Goal: Task Accomplishment & Management: Use online tool/utility

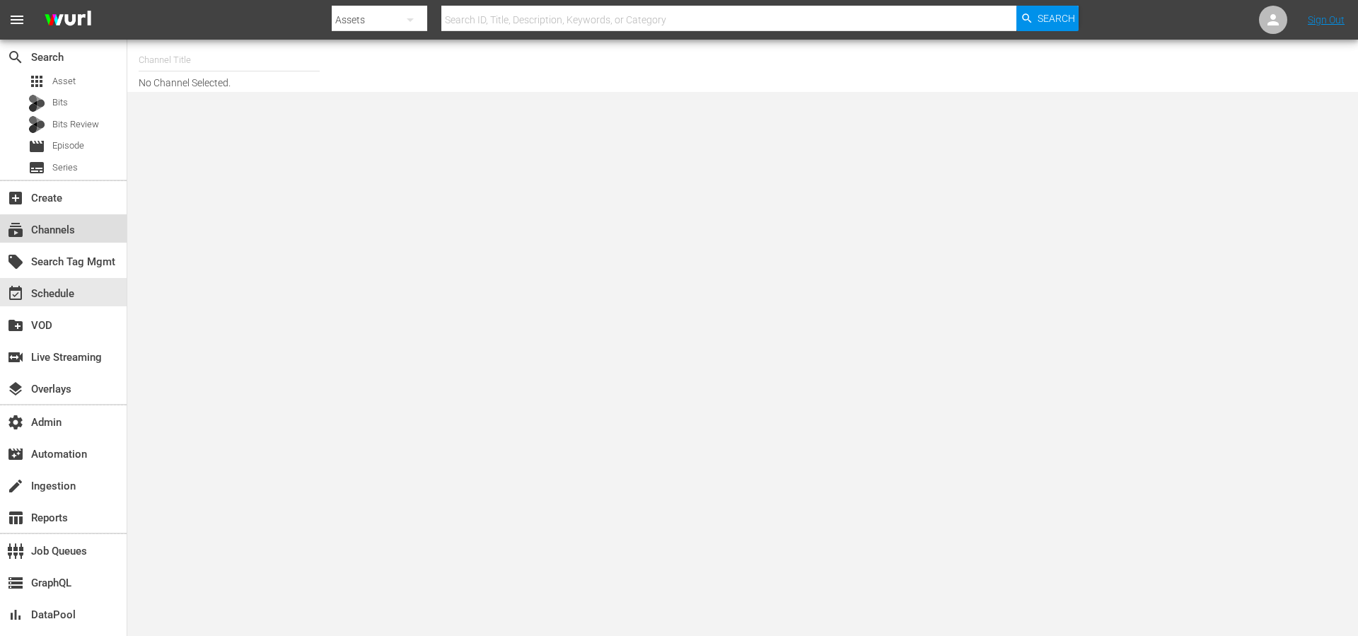
click at [83, 234] on div "subscriptions Channels" at bounding box center [63, 228] width 127 height 28
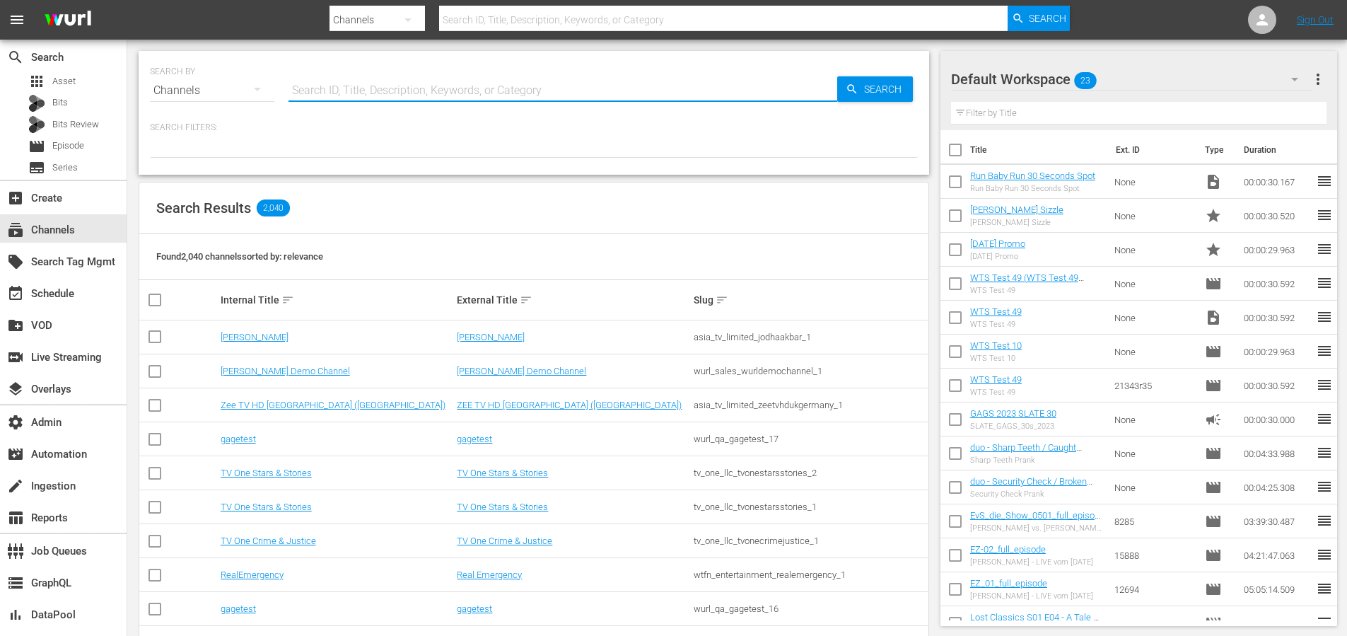
click at [437, 95] on input "text" at bounding box center [563, 91] width 549 height 34
type input "msg"
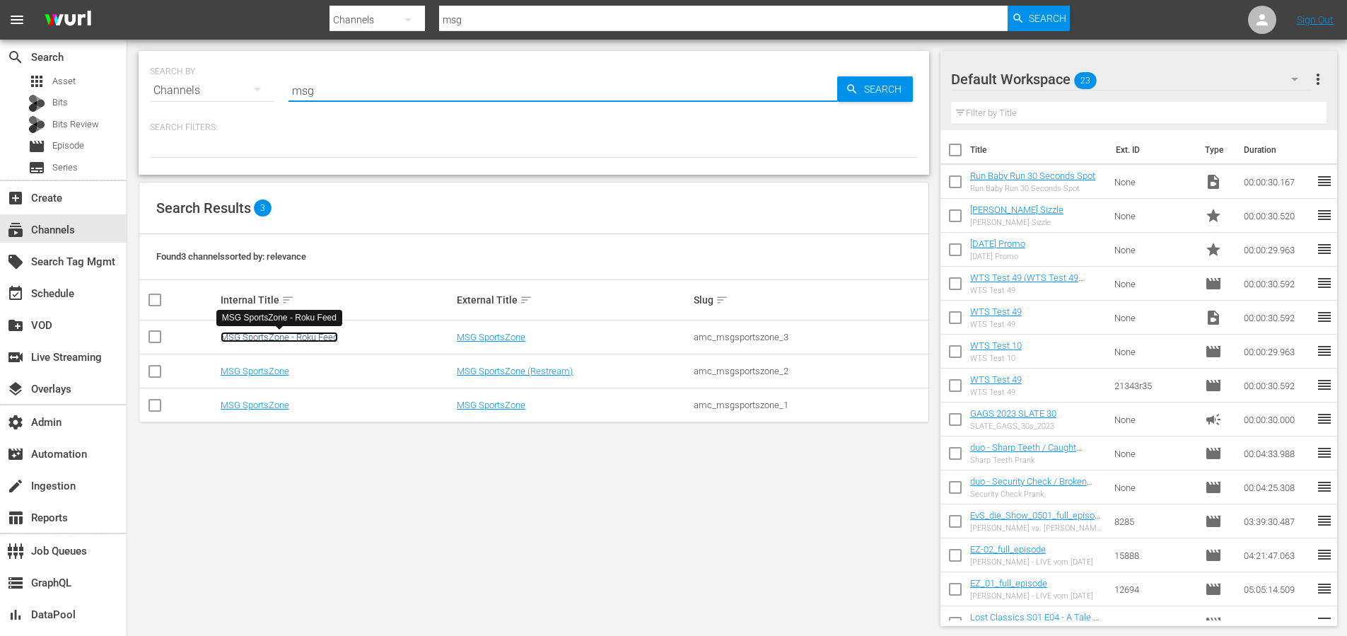
click at [327, 335] on link "MSG SportsZone - Roku Feed" at bounding box center [279, 337] width 117 height 11
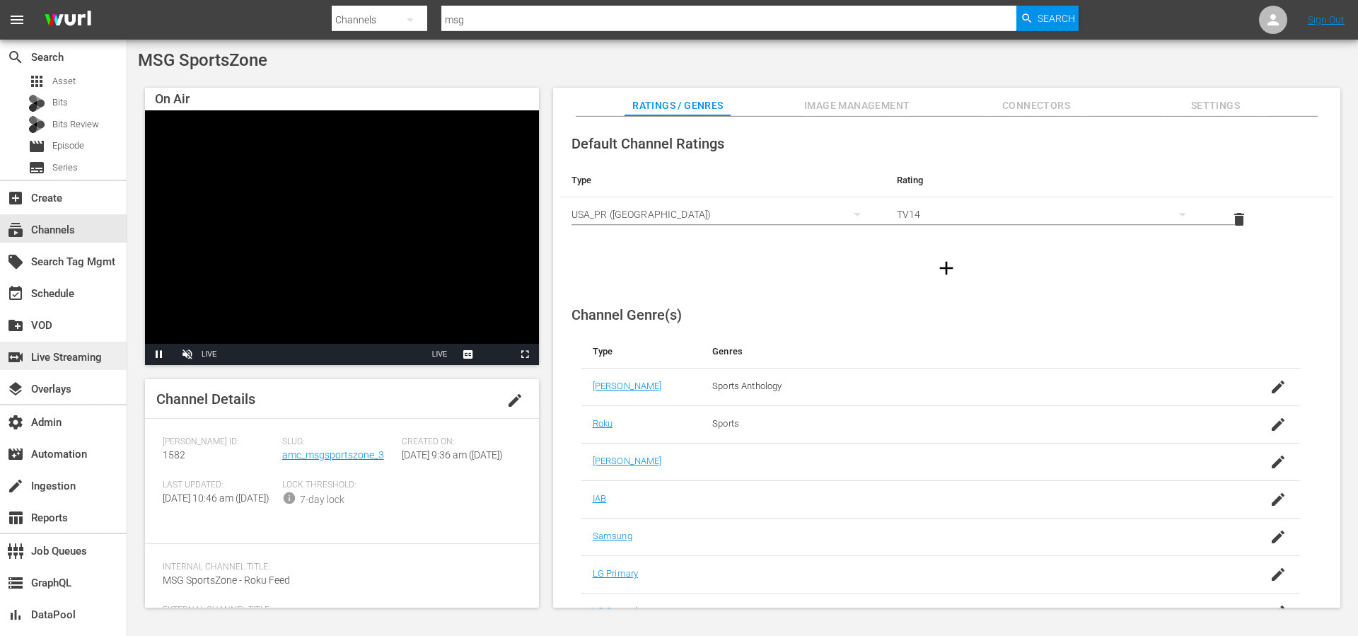
click at [66, 359] on div "switch_video Live Streaming" at bounding box center [39, 355] width 79 height 13
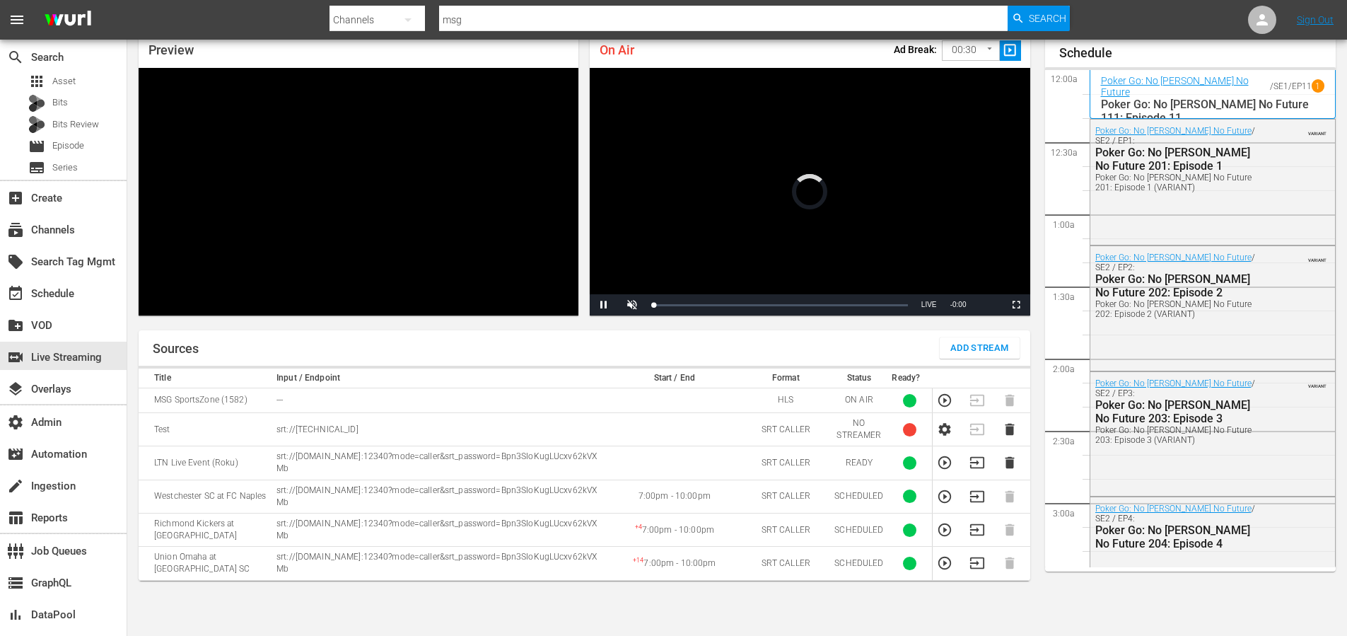
scroll to position [2477, 0]
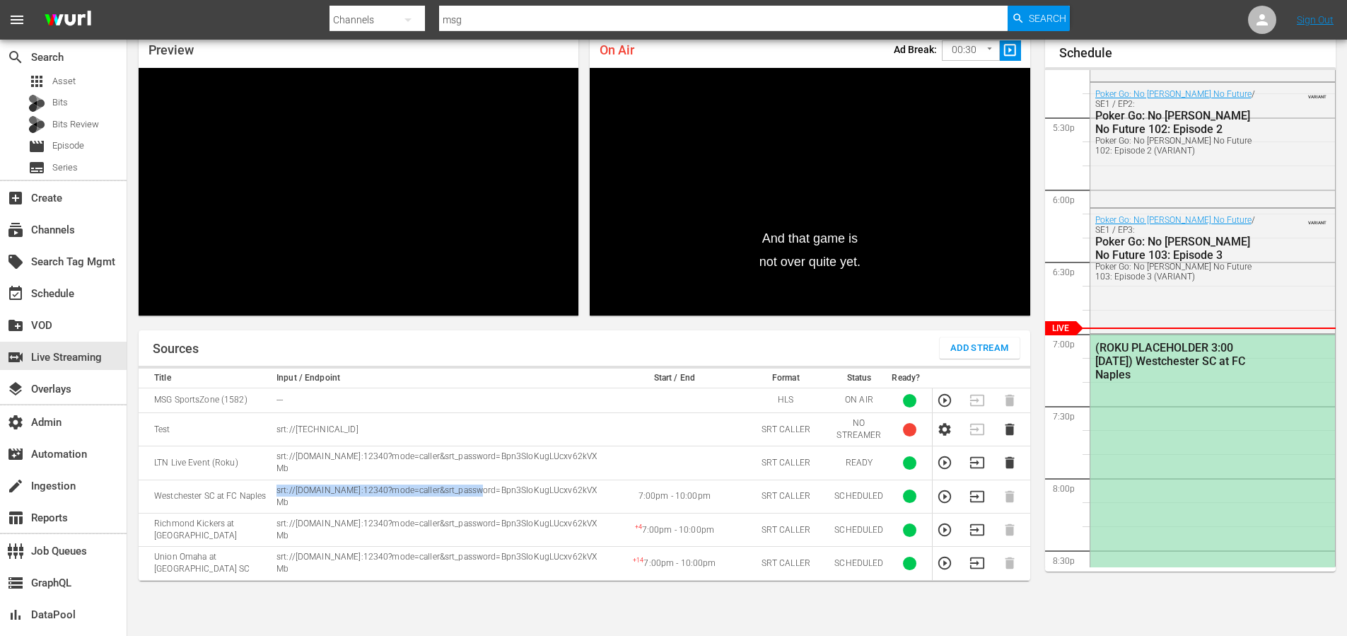
drag, startPoint x: 276, startPoint y: 489, endPoint x: 454, endPoint y: 487, distance: 178.2
click at [454, 487] on p "srt://ltnp-sjc-a-server1-pw.ltnglobal.com:12340?mode=caller&srt_password=Bpn3SI…" at bounding box center [439, 496] width 327 height 24
click at [343, 501] on p "srt://ltnp-sjc-a-server1-pw.ltnglobal.com:12340?mode=caller&srt_password=Bpn3SI…" at bounding box center [439, 496] width 327 height 24
drag, startPoint x: 358, startPoint y: 505, endPoint x: 277, endPoint y: 490, distance: 82.0
click at [277, 490] on p "srt://ltnp-sjc-a-server1-pw.ltnglobal.com:12340?mode=caller&srt_password=Bpn3SI…" at bounding box center [439, 496] width 327 height 24
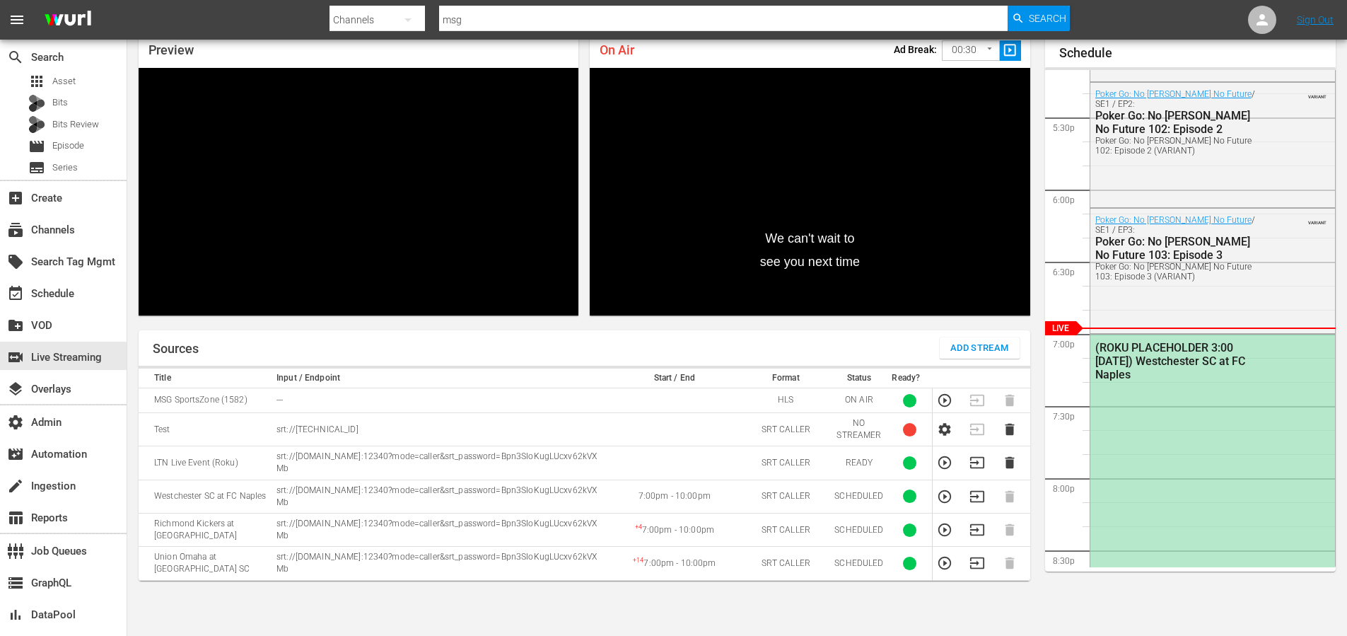
copy p "srt://ltnp-sjc-a-server1-pw.ltnglobal.com:12340?mode=caller&srt_password=Bpn3SI…"
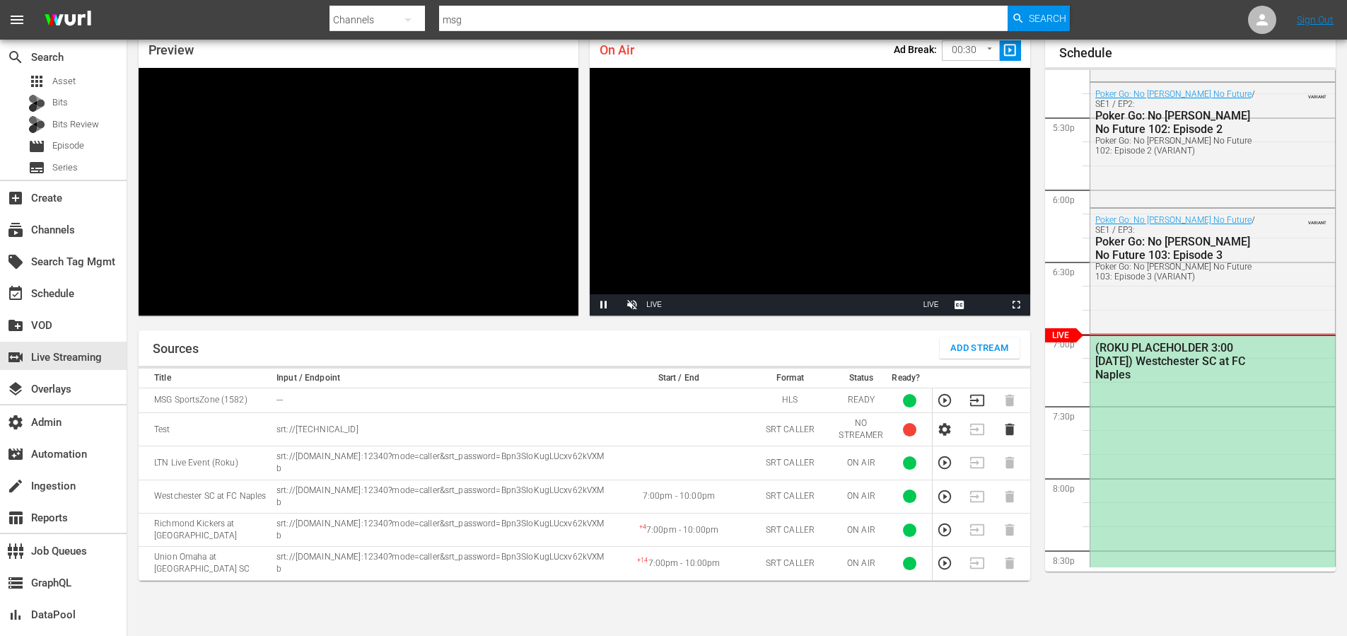
click at [699, 610] on div "Sources Add Stream Title Input / Endpoint Start / End Format Status Ready? MSG …" at bounding box center [585, 477] width 892 height 294
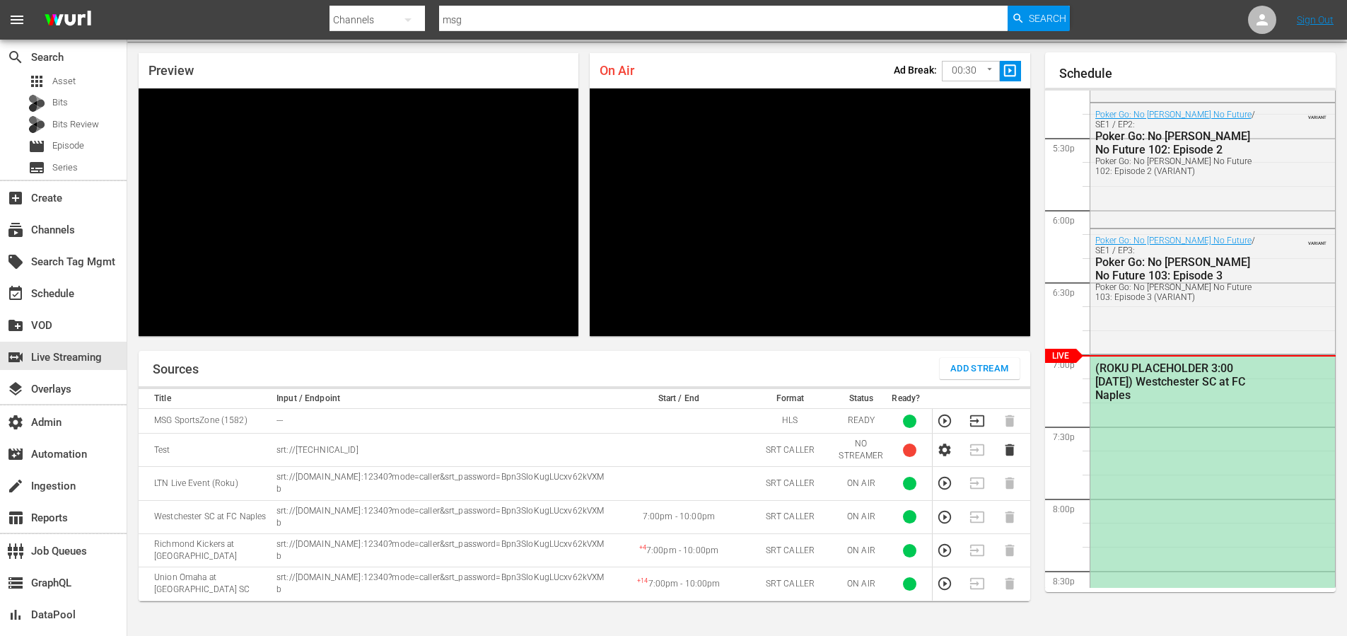
scroll to position [50, 0]
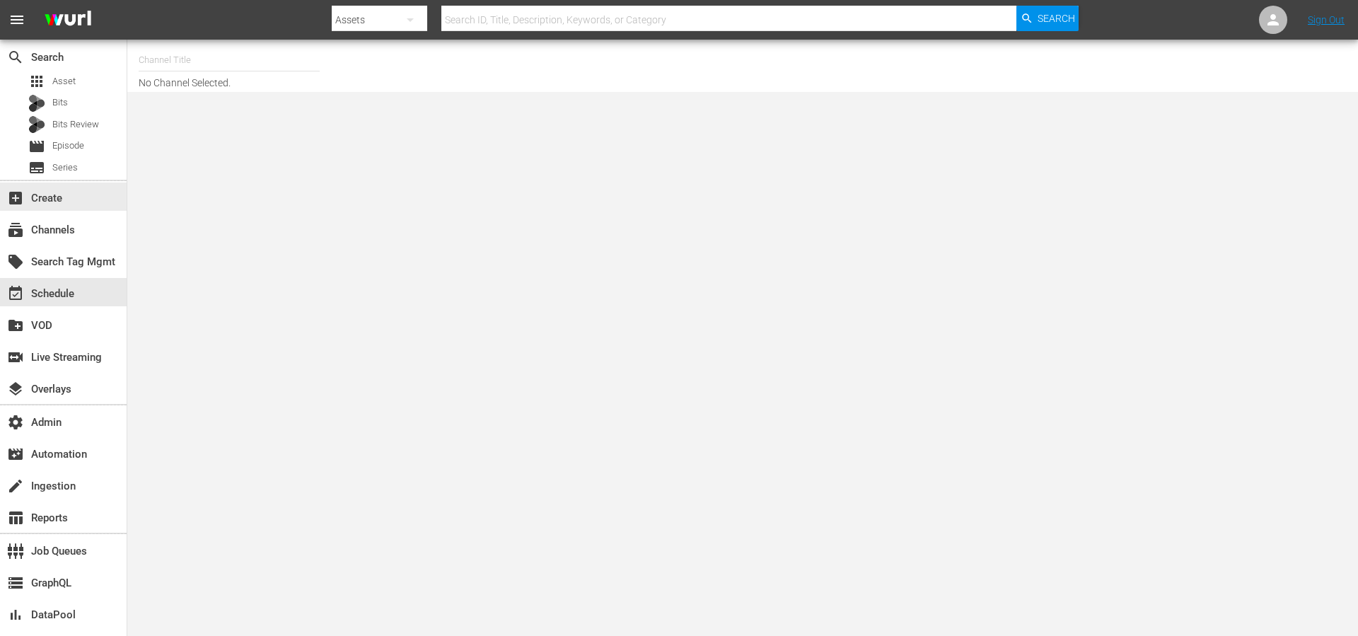
click at [33, 243] on div "subscriptions Channels" at bounding box center [63, 229] width 127 height 32
click at [41, 230] on div "subscriptions Channels" at bounding box center [39, 227] width 79 height 13
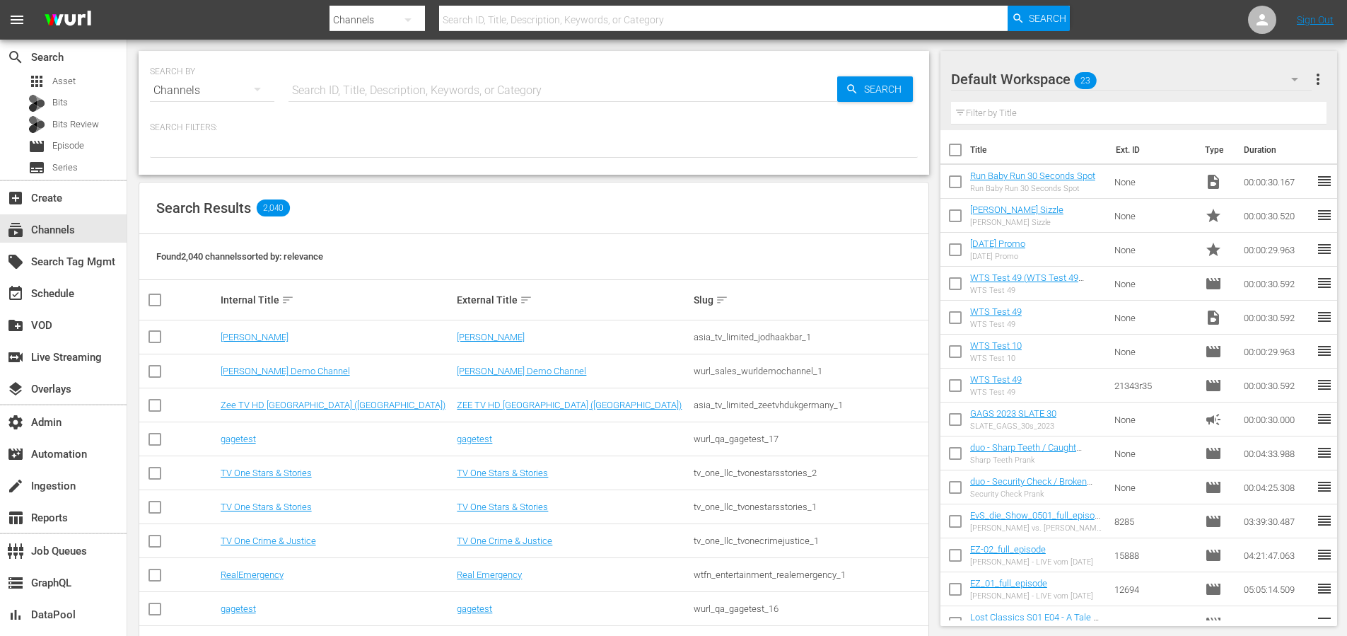
click at [383, 95] on input "text" at bounding box center [563, 91] width 549 height 34
type input "msg"
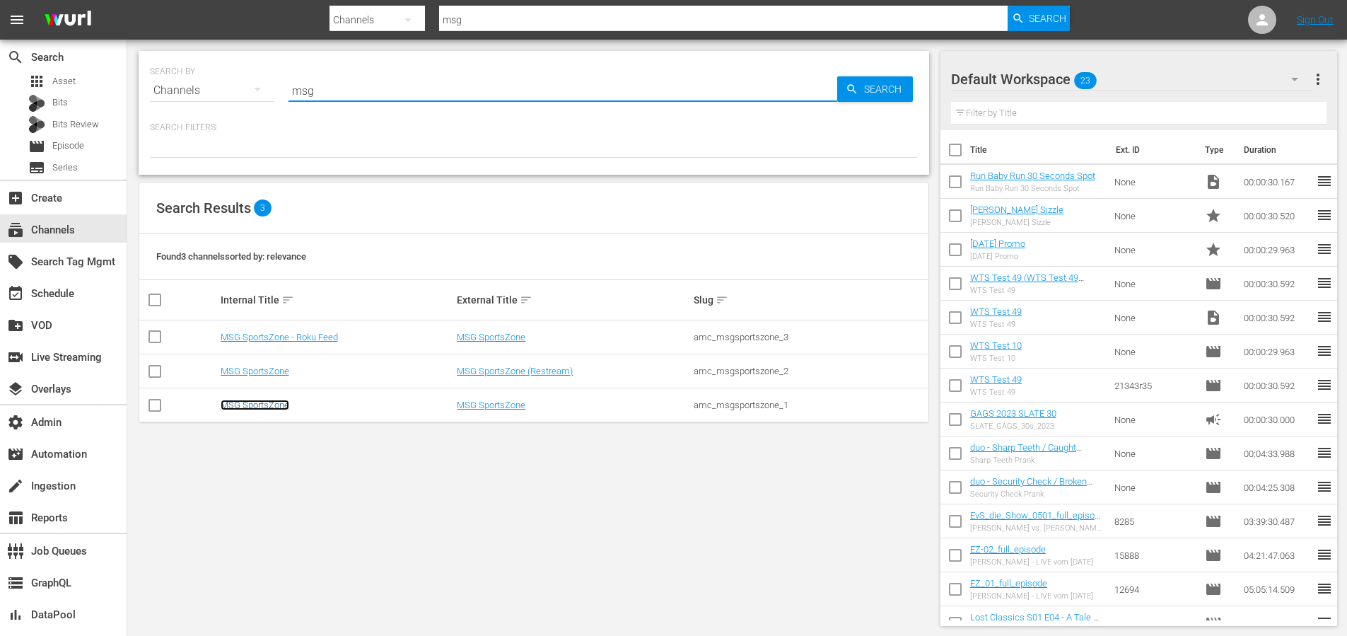
click at [265, 404] on link "MSG SportsZone" at bounding box center [255, 405] width 69 height 11
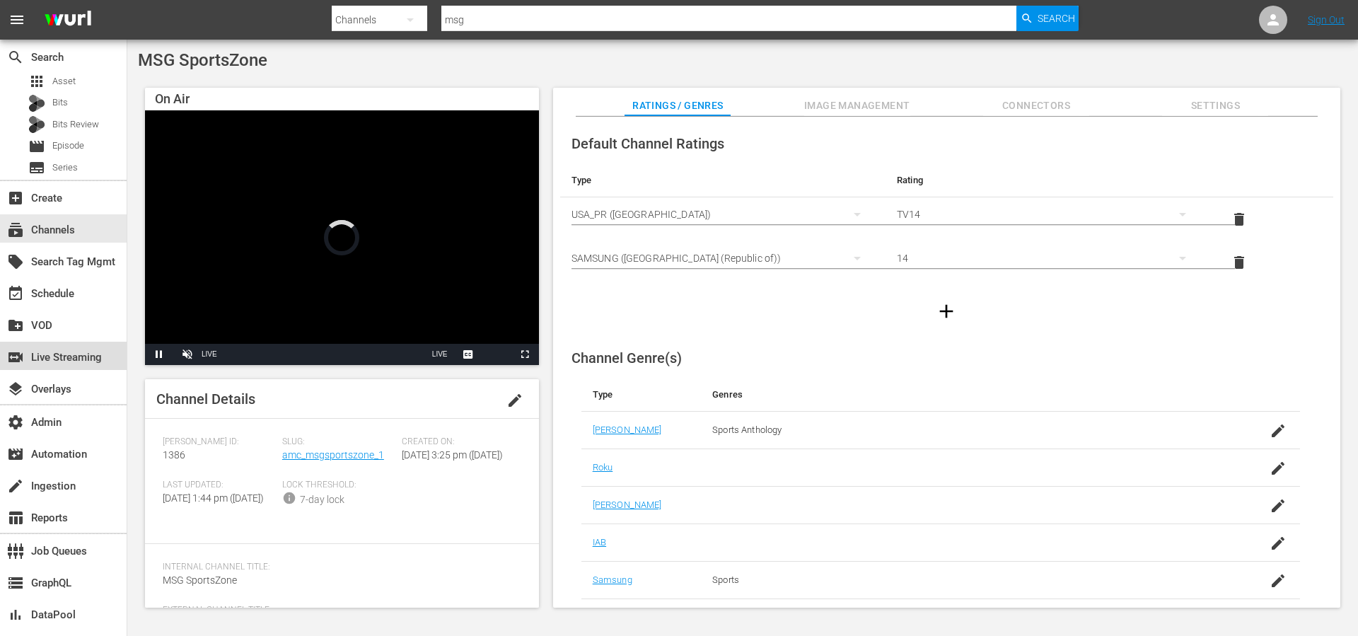
click at [44, 361] on div "switch_video Live Streaming" at bounding box center [39, 355] width 79 height 13
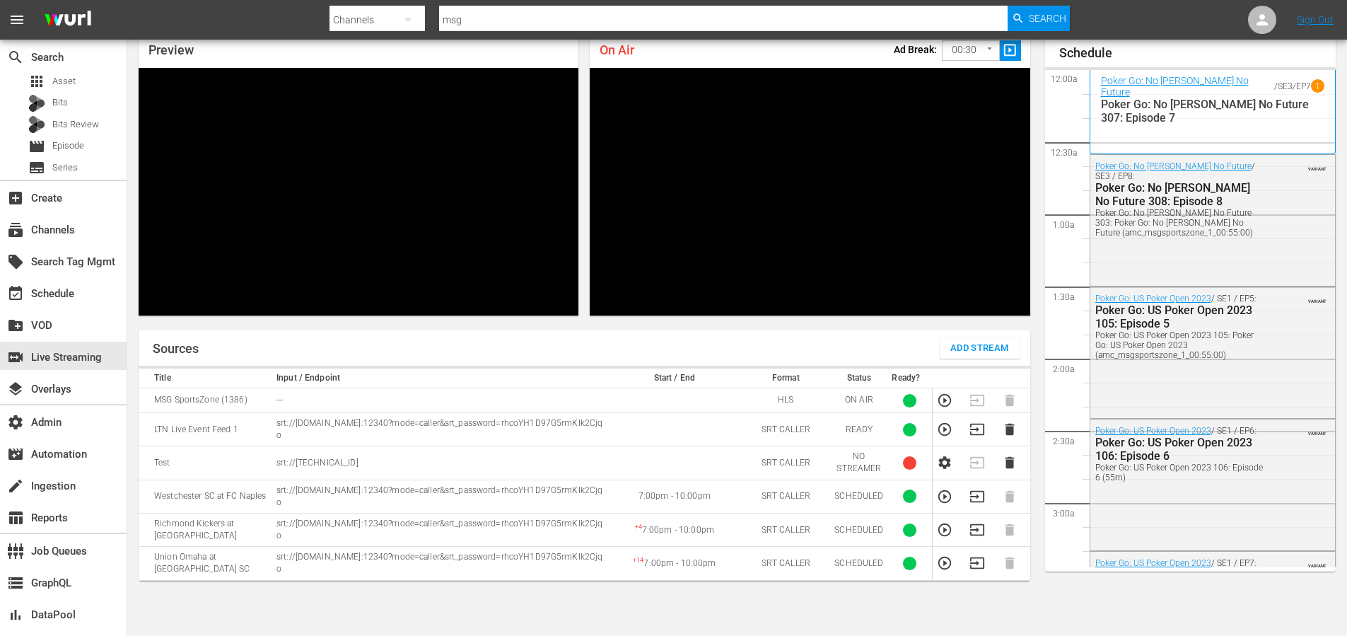
scroll to position [2477, 0]
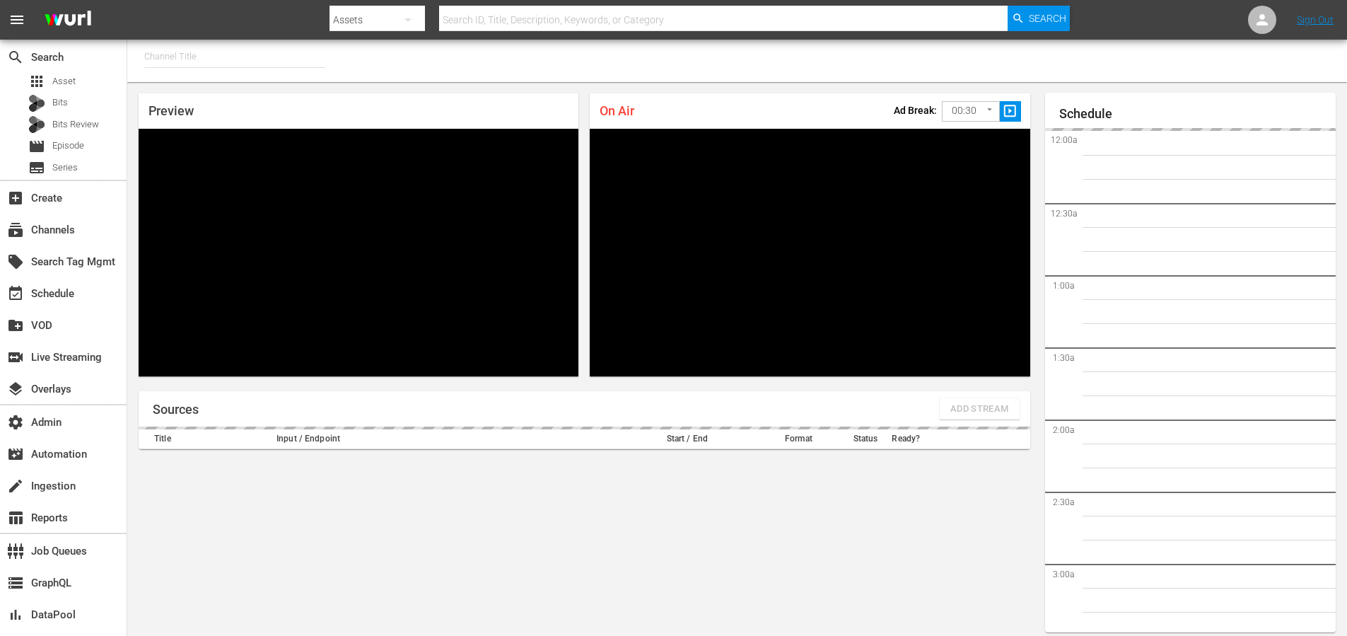
type input "MSG SportsZone - Roku Feed (1582)"
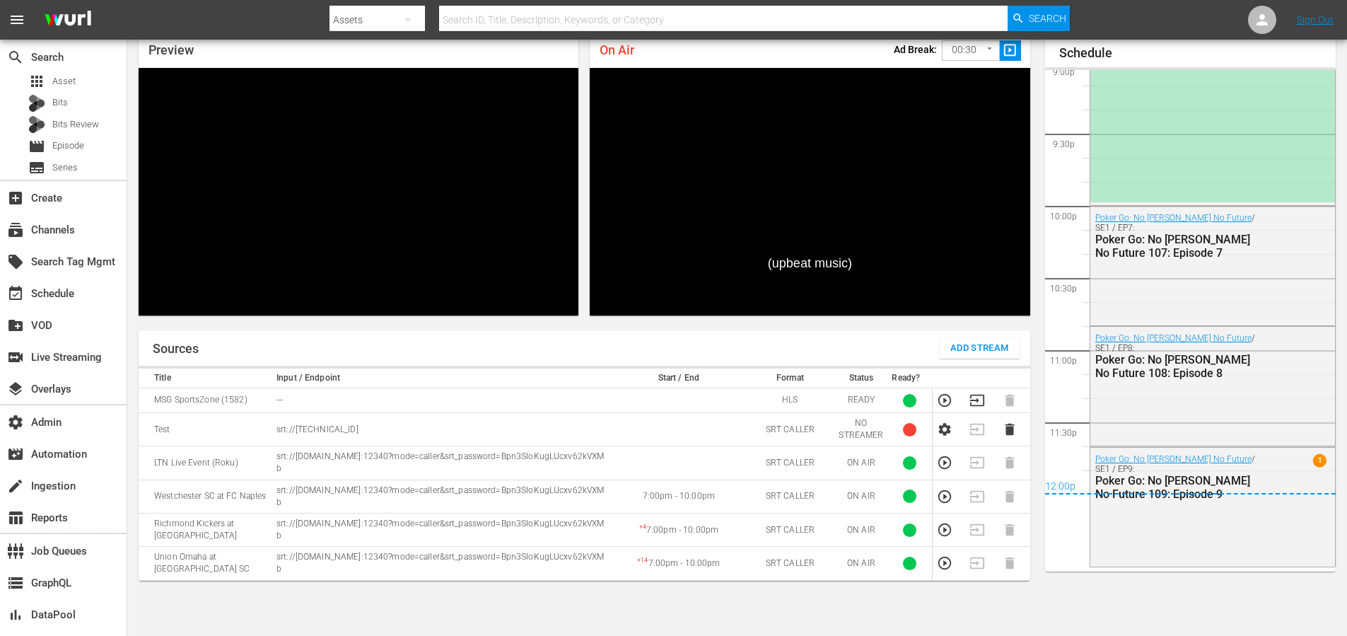
scroll to position [2495, 0]
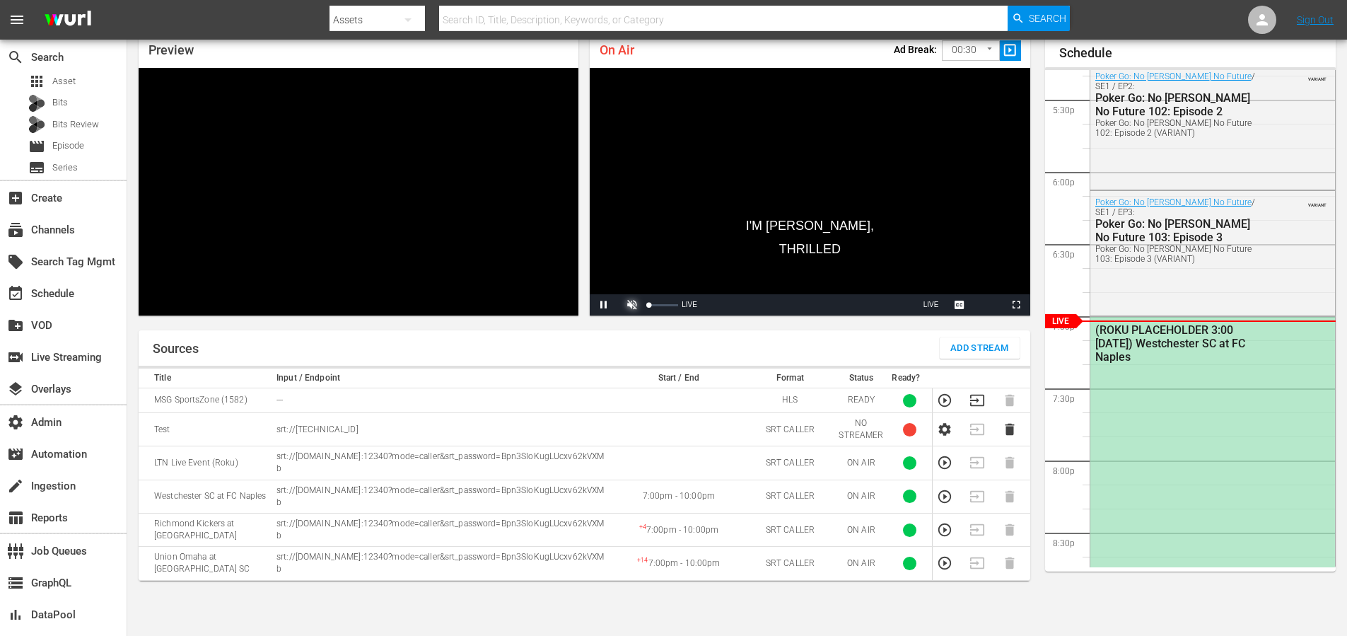
click at [632, 305] on span "Video Player" at bounding box center [632, 305] width 0 height 0
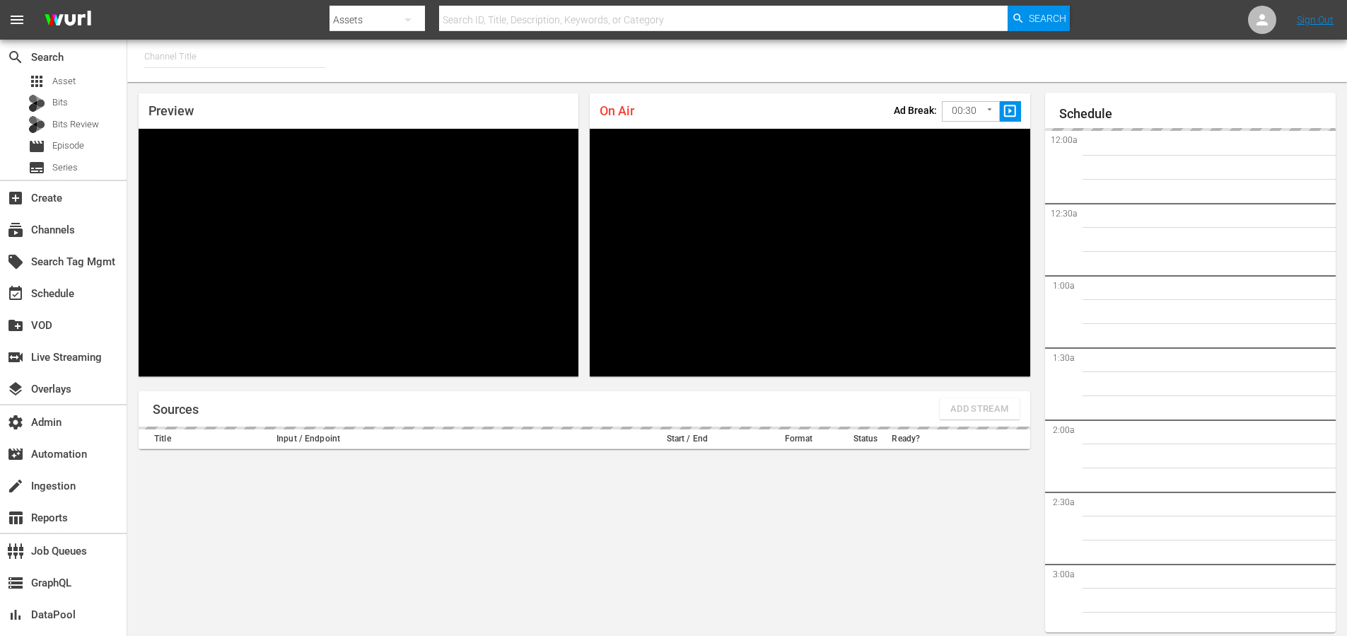
type input "MSG SportsZone (1386)"
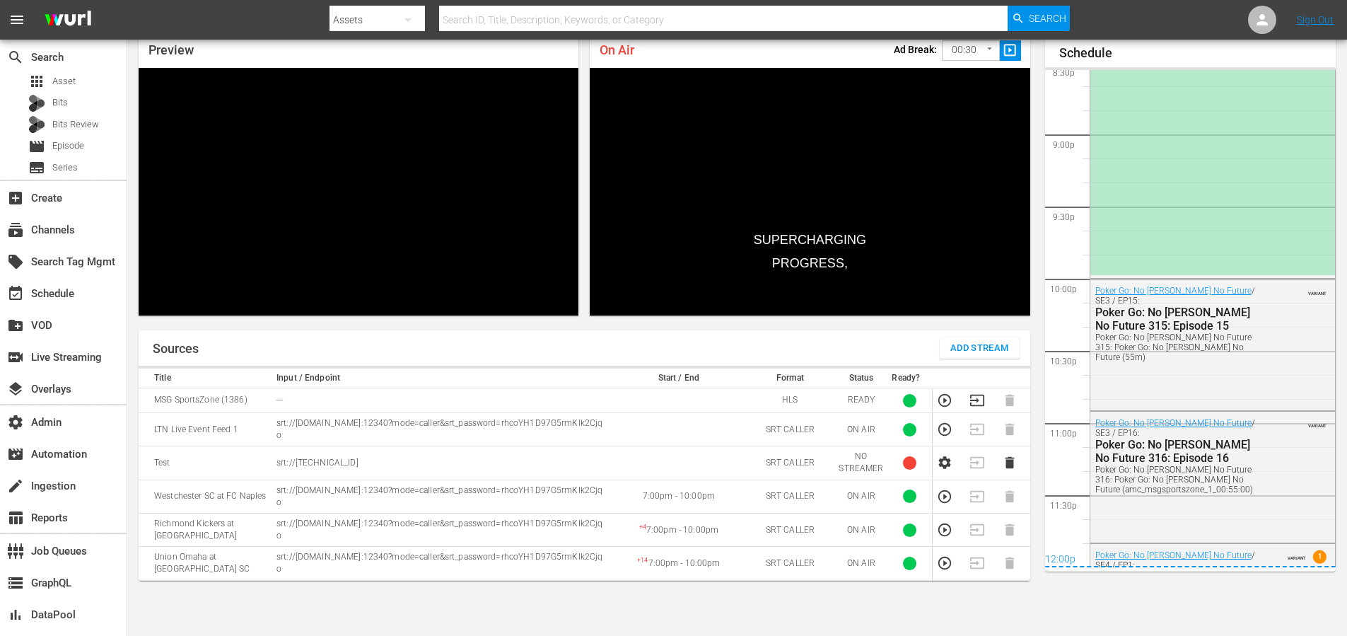
scroll to position [2495, 0]
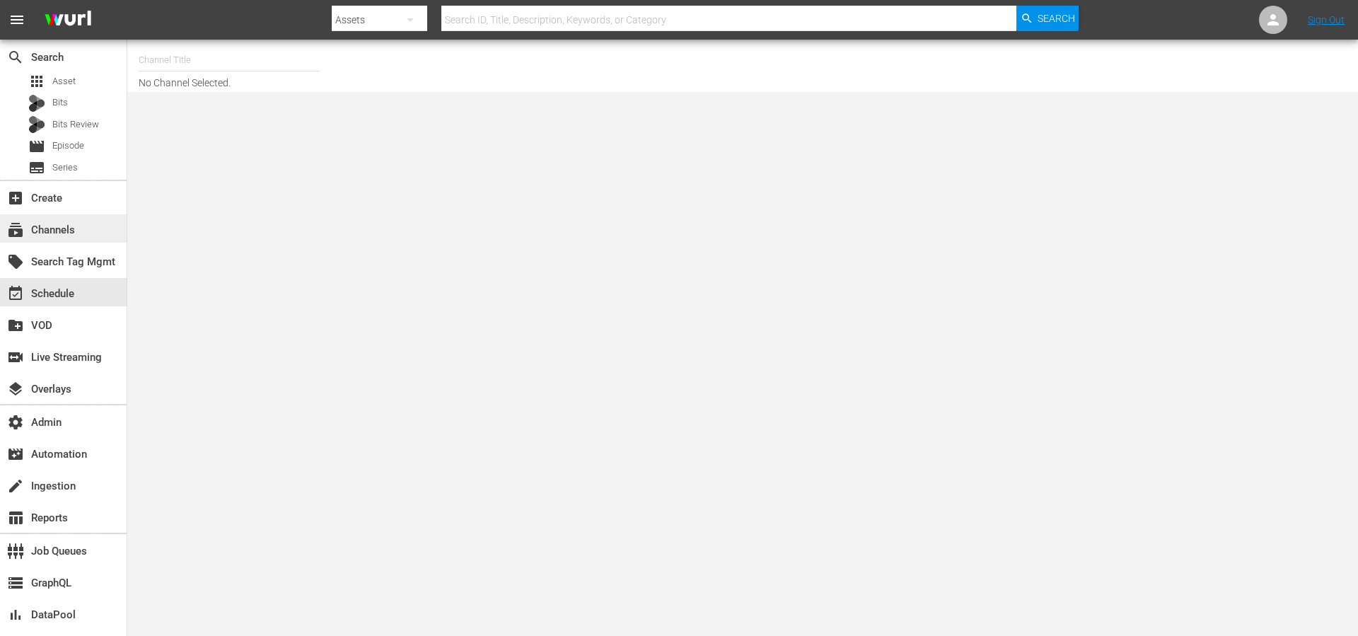
click at [69, 228] on div "subscriptions Channels" at bounding box center [39, 227] width 79 height 13
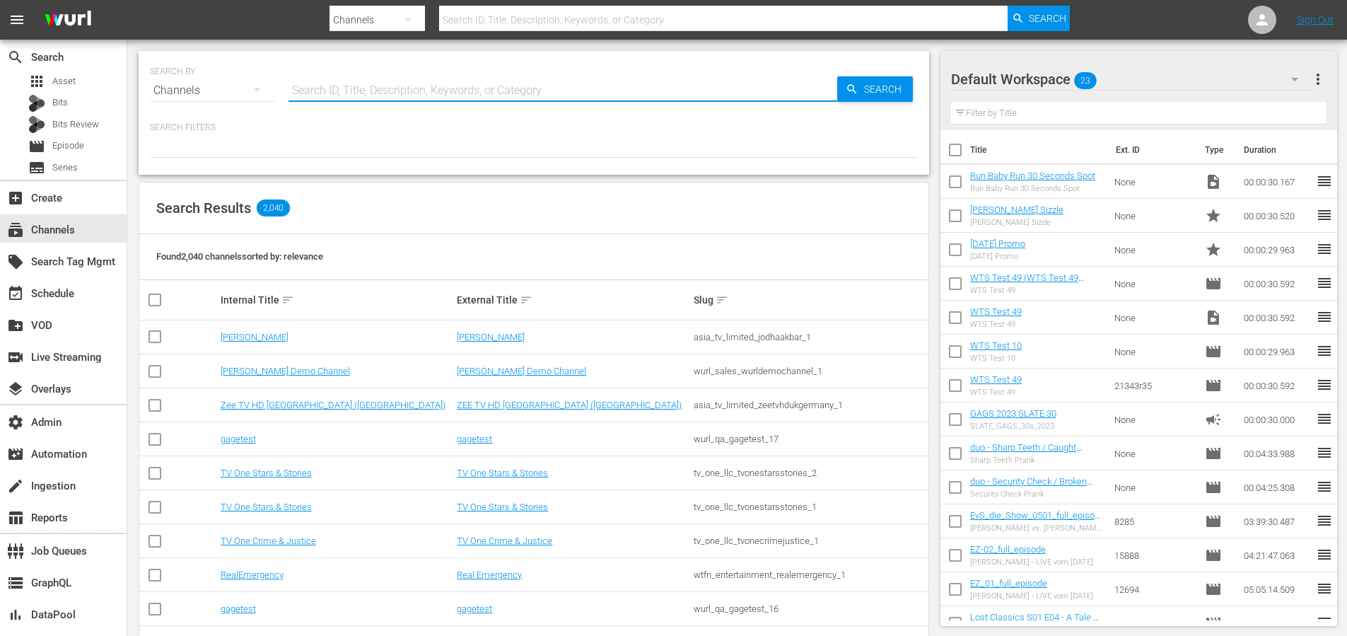
click at [356, 91] on input "text" at bounding box center [563, 91] width 549 height 34
type input "msg"
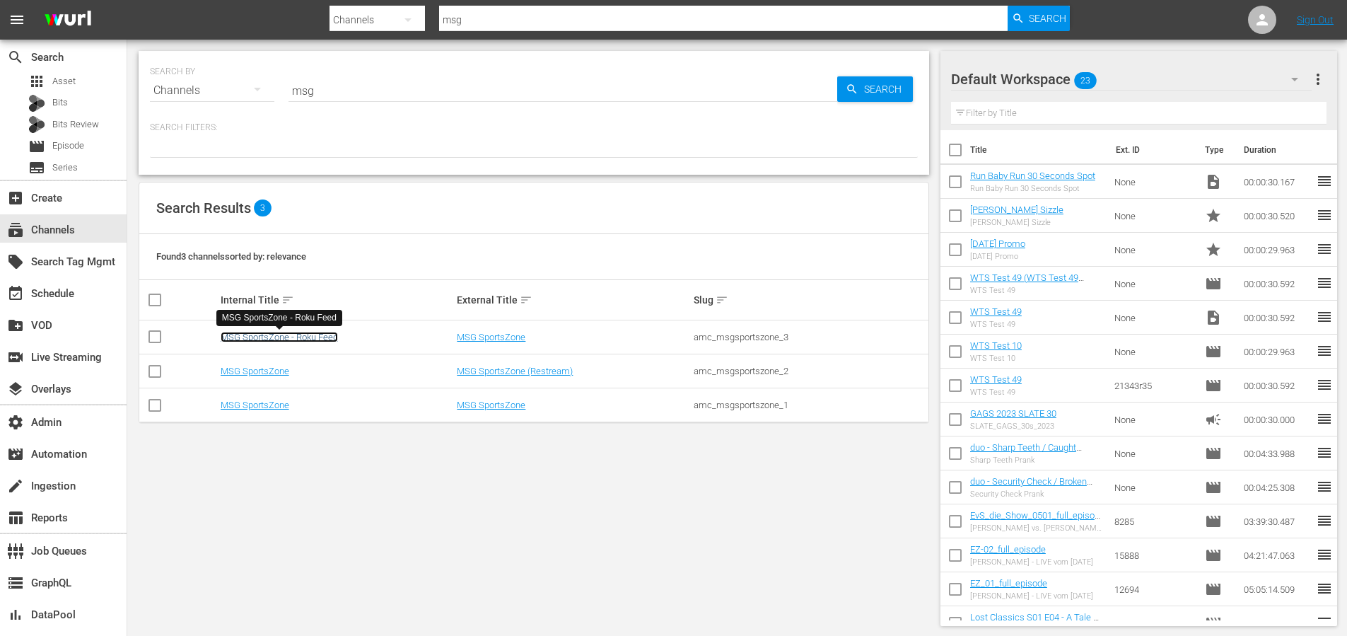
click at [320, 337] on link "MSG SportsZone - Roku Feed" at bounding box center [279, 337] width 117 height 11
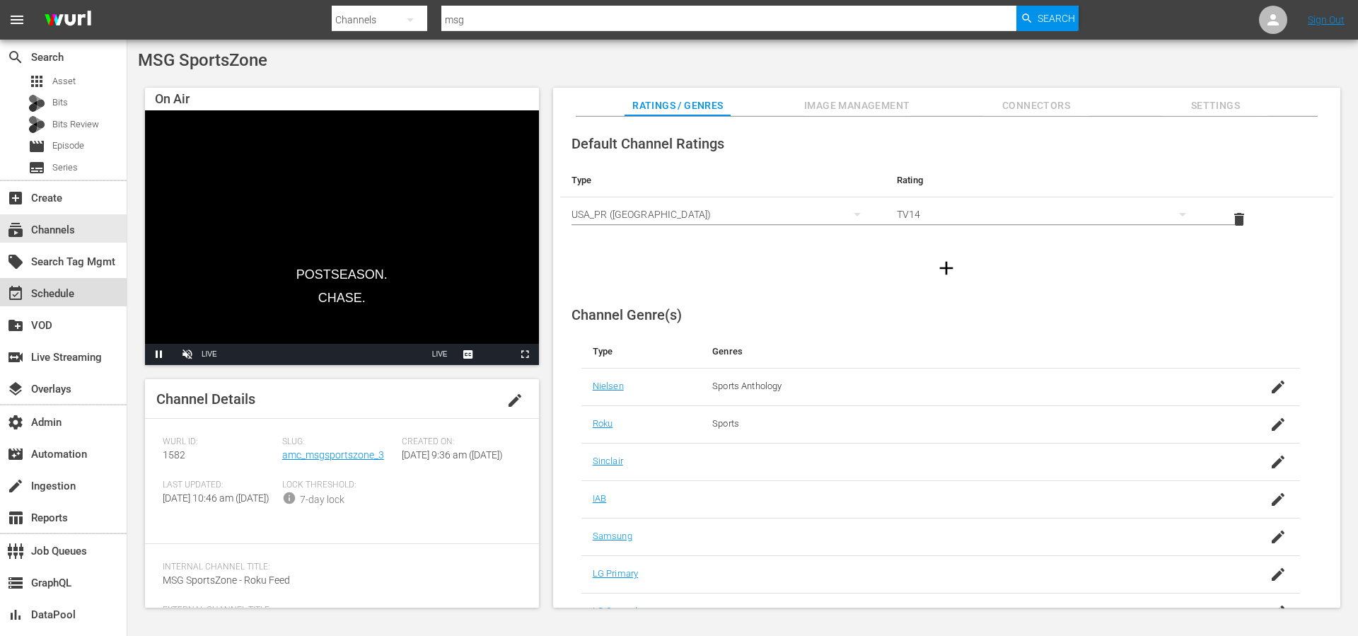
click at [62, 296] on div "event_available Schedule" at bounding box center [39, 291] width 79 height 13
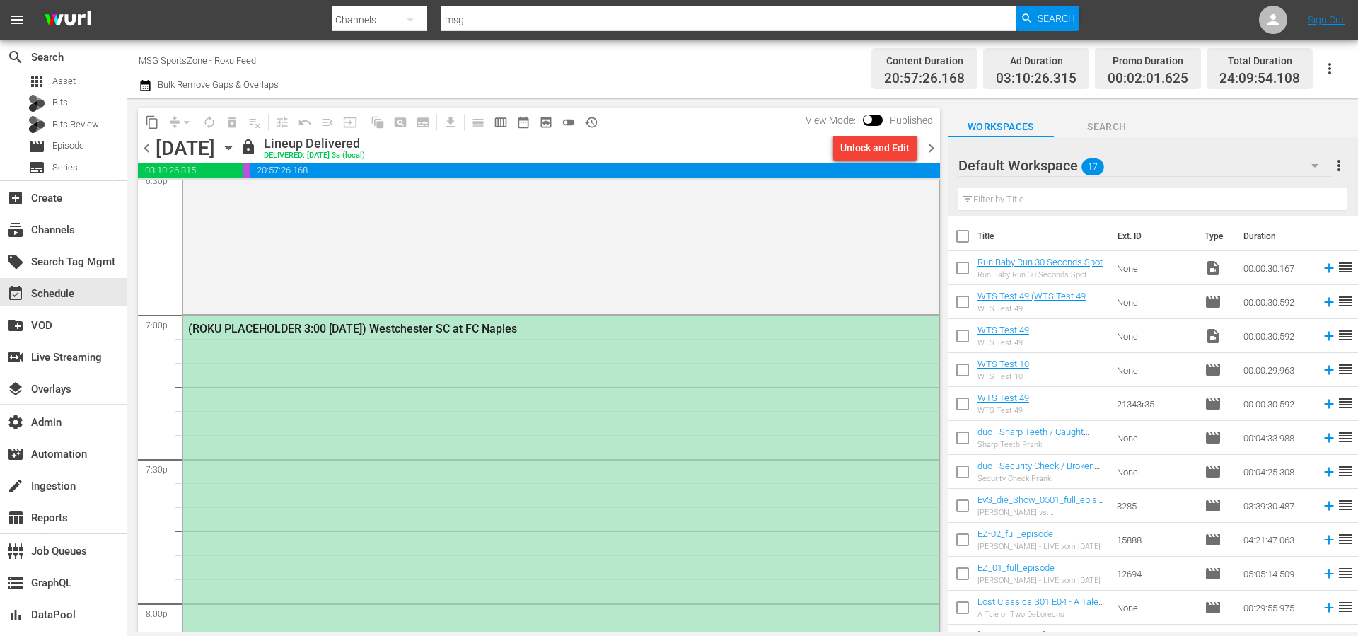
scroll to position [5359, 0]
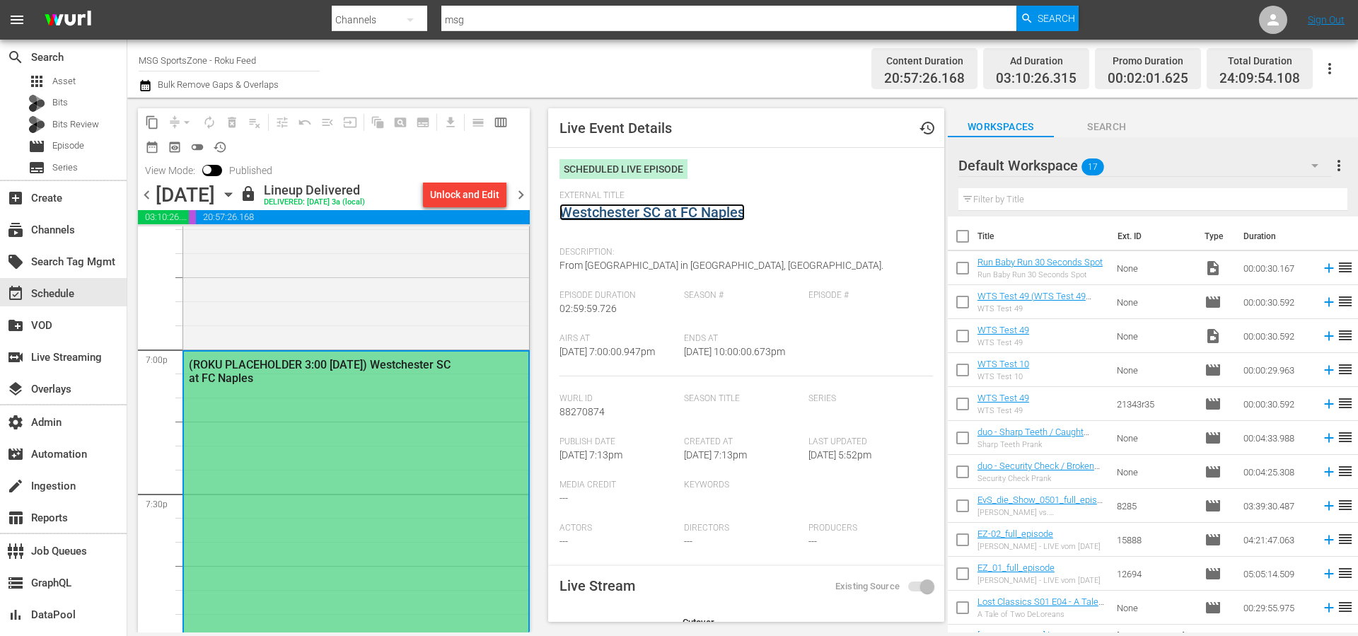
click at [690, 209] on link "Westchester SC at FC Naples" at bounding box center [651, 212] width 185 height 17
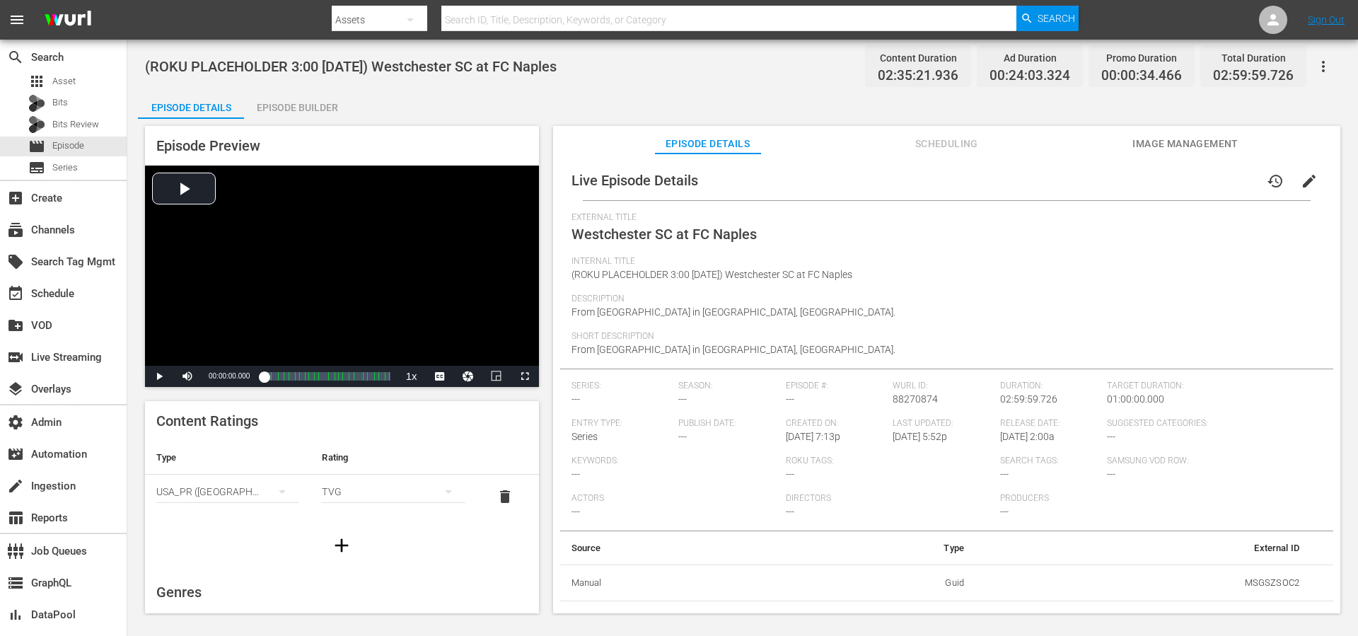
click at [799, 103] on div "Episode Details Episode Builder Episode Preview Video Player is loading. Play V…" at bounding box center [742, 358] width 1209 height 534
